Goal: Navigation & Orientation: Find specific page/section

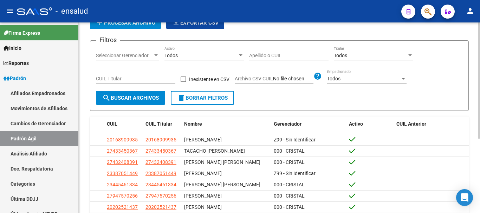
scroll to position [122, 0]
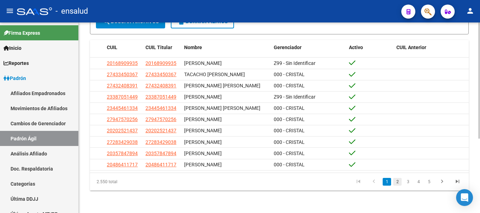
click at [398, 182] on link "2" at bounding box center [397, 182] width 8 height 8
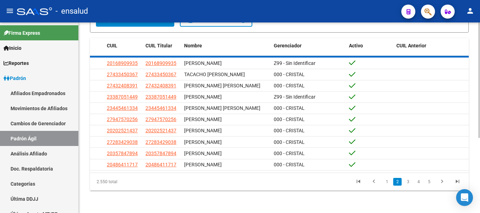
scroll to position [116, 0]
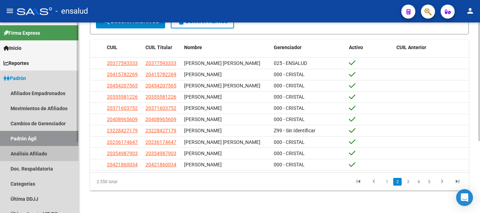
click at [38, 150] on link "Análisis Afiliado" at bounding box center [39, 153] width 78 height 15
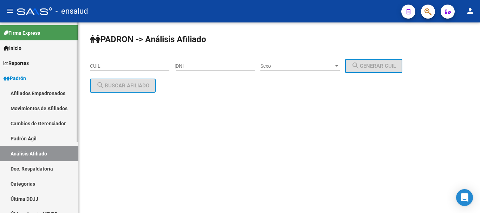
click at [35, 167] on link "Doc. Respaldatoria" at bounding box center [39, 168] width 78 height 15
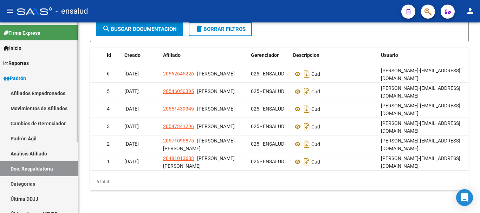
scroll to position [35, 0]
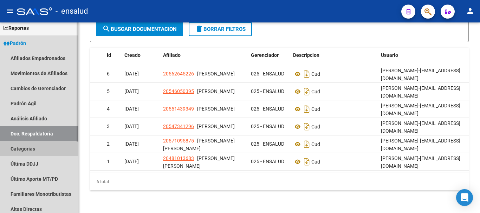
click at [41, 149] on link "Categorías" at bounding box center [39, 148] width 78 height 15
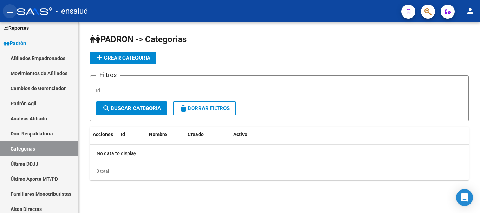
click at [9, 12] on mat-icon "menu" at bounding box center [10, 11] width 8 height 8
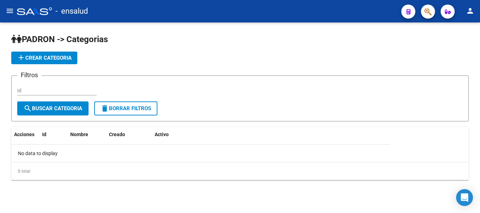
click at [9, 12] on mat-icon "menu" at bounding box center [10, 11] width 8 height 8
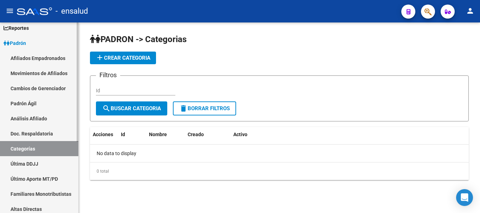
click at [27, 165] on link "Última DDJJ" at bounding box center [39, 163] width 78 height 15
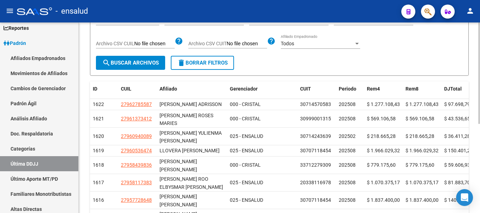
scroll to position [105, 0]
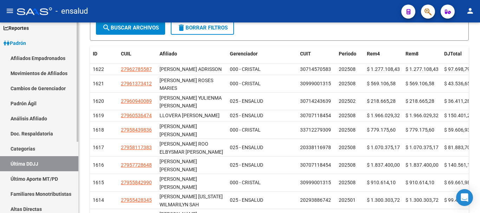
click at [43, 182] on link "Último Aporte MT/PD" at bounding box center [39, 178] width 78 height 15
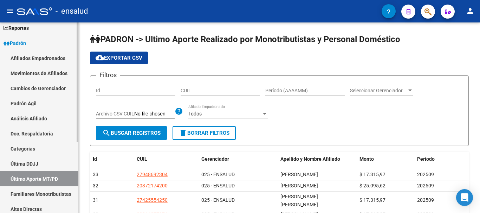
scroll to position [70, 0]
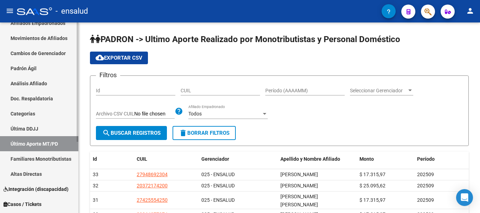
click at [52, 161] on link "Familiares Monotributistas" at bounding box center [39, 158] width 78 height 15
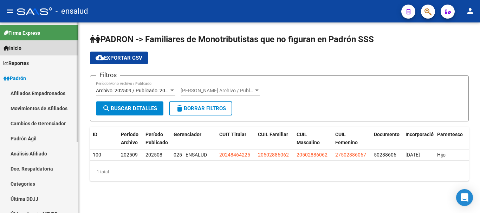
click at [47, 48] on link "Inicio" at bounding box center [39, 47] width 78 height 15
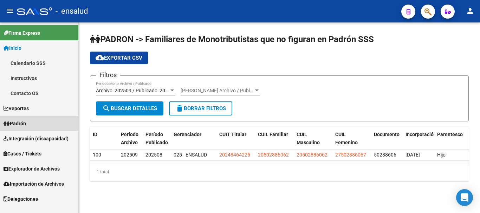
click at [47, 122] on link "Padrón" at bounding box center [39, 123] width 78 height 15
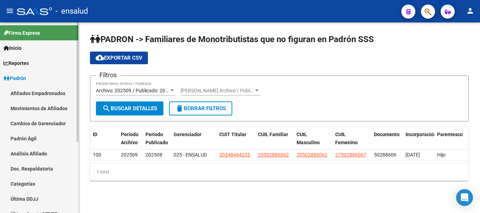
click at [44, 138] on link "Padrón Ágil" at bounding box center [39, 138] width 78 height 15
